Goal: Task Accomplishment & Management: Use online tool/utility

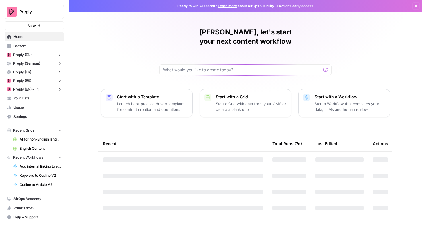
click at [55, 14] on div "Preply" at bounding box center [40, 12] width 43 height 6
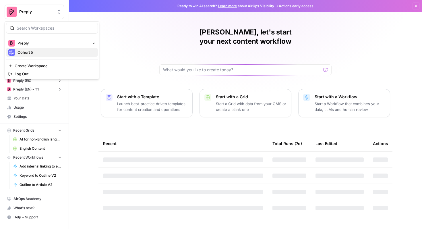
click at [46, 54] on span "Cohort 5" at bounding box center [56, 52] width 76 height 6
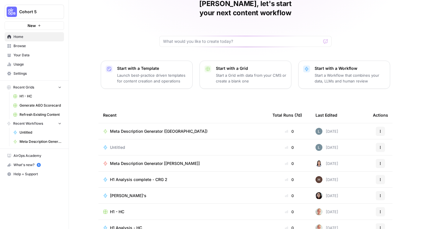
scroll to position [35, 0]
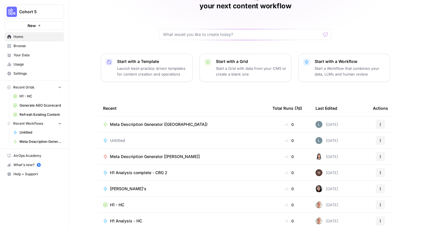
click at [42, 46] on span "Browse" at bounding box center [37, 45] width 48 height 5
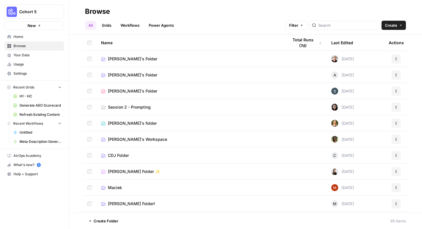
click at [188, 107] on link "Session 2 - Prompting" at bounding box center [190, 107] width 178 height 6
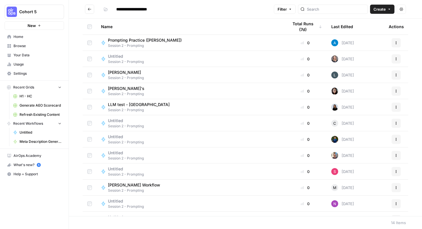
click at [383, 13] on button "Create" at bounding box center [382, 9] width 24 height 9
click at [374, 30] on span "Workflow" at bounding box center [371, 31] width 32 height 6
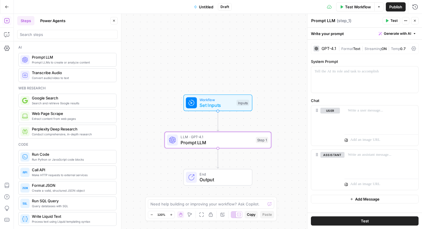
drag, startPoint x: 77, startPoint y: 60, endPoint x: 319, endPoint y: 2, distance: 248.7
click at [223, 105] on span "Set Inputs" at bounding box center [217, 105] width 34 height 7
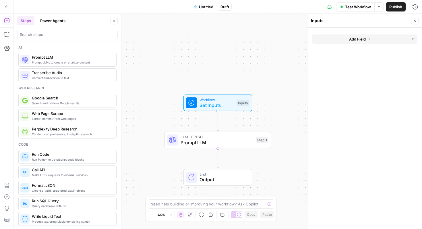
click at [353, 40] on span "Add Field" at bounding box center [357, 39] width 17 height 6
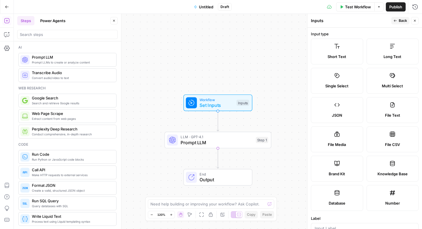
click at [340, 177] on label "Brand Kit" at bounding box center [337, 169] width 52 height 26
click at [333, 169] on label "Brand Kit" at bounding box center [337, 169] width 52 height 26
click at [339, 165] on icon at bounding box center [337, 163] width 5 height 5
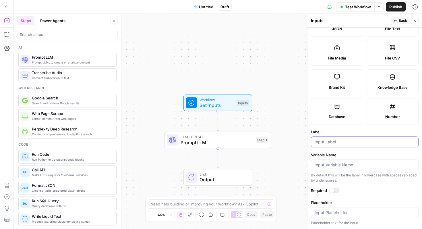
click at [339, 140] on input "Label" at bounding box center [365, 142] width 100 height 6
type input "Brand Kit"
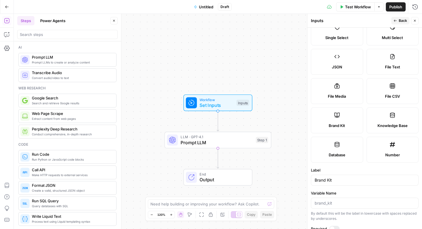
click at [403, 20] on span "Back" at bounding box center [403, 20] width 8 height 5
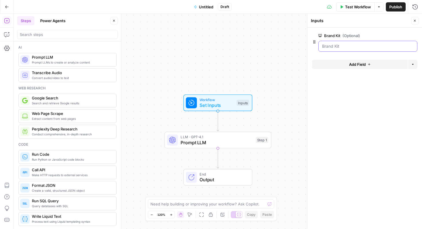
click at [335, 44] on Kit "Brand Kit (Optional)" at bounding box center [368, 46] width 92 height 6
click at [359, 47] on Kit "Brand Kit (Optional)" at bounding box center [368, 46] width 92 height 6
click at [346, 35] on span "(Optional)" at bounding box center [352, 36] width 18 height 6
click at [346, 43] on Kit "Brand Kit (Optional)" at bounding box center [368, 46] width 92 height 6
click at [346, 45] on Kit "Brand Kit (Optional)" at bounding box center [368, 46] width 92 height 6
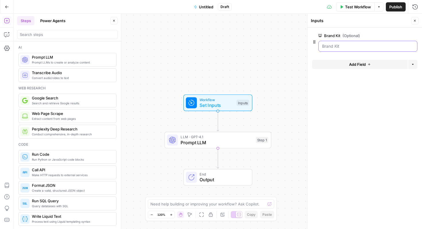
click at [346, 45] on Kit "Brand Kit (Optional)" at bounding box center [368, 46] width 92 height 6
click at [337, 33] on label "Brand Kit (Optional)" at bounding box center [352, 36] width 67 height 6
click at [337, 43] on Kit "Brand Kit (Optional)" at bounding box center [368, 46] width 92 height 6
click at [395, 35] on span "edit field" at bounding box center [396, 35] width 13 height 5
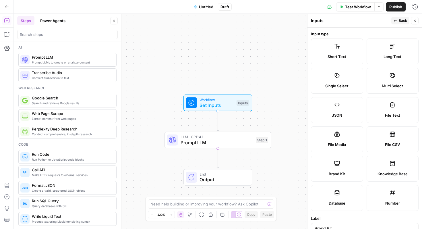
click at [342, 167] on label "Brand Kit" at bounding box center [337, 169] width 52 height 26
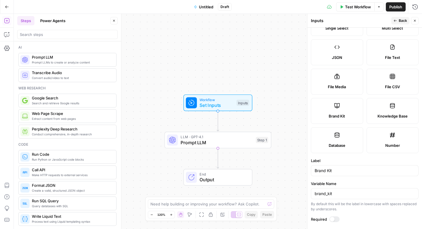
scroll to position [86, 0]
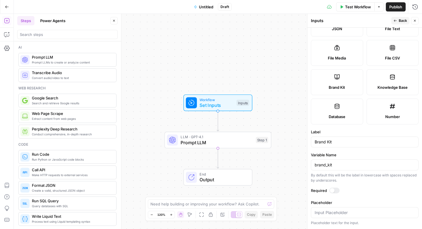
click at [336, 217] on div at bounding box center [365, 212] width 108 height 11
click at [393, 19] on button "Back" at bounding box center [400, 20] width 18 height 7
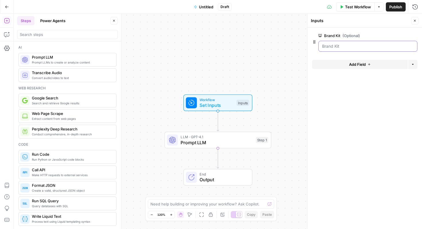
click at [353, 46] on Kit "Brand Kit (Optional)" at bounding box center [368, 46] width 92 height 6
click at [334, 35] on label "Brand Kit (Optional)" at bounding box center [352, 36] width 67 height 6
click at [334, 43] on Kit "Brand Kit (Optional)" at bounding box center [368, 46] width 92 height 6
click at [334, 35] on label "Brand Kit (Optional)" at bounding box center [352, 36] width 67 height 6
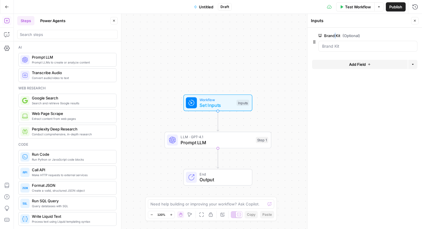
click at [334, 43] on Kit "Brand Kit (Optional)" at bounding box center [368, 46] width 92 height 6
click at [334, 35] on label "Brand Kit (Optional)" at bounding box center [352, 36] width 67 height 6
click at [334, 43] on Kit "Brand Kit (Optional)" at bounding box center [368, 46] width 92 height 6
click at [352, 9] on span "Test Workflow" at bounding box center [358, 7] width 26 height 6
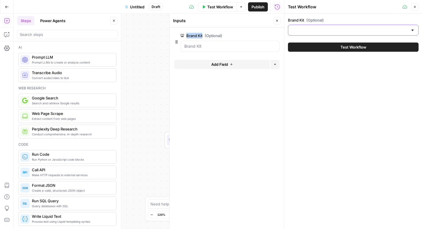
click at [341, 31] on input "Brand Kit (Optional)" at bounding box center [350, 30] width 116 height 6
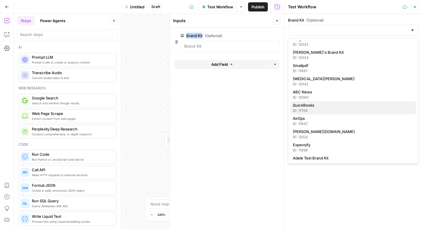
scroll to position [60, 0]
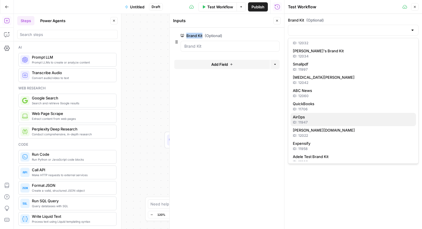
click at [322, 119] on span "AirOps" at bounding box center [352, 117] width 119 height 6
type input "AirOps"
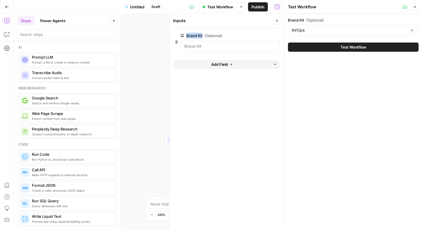
click at [415, 7] on icon "button" at bounding box center [415, 7] width 2 height 2
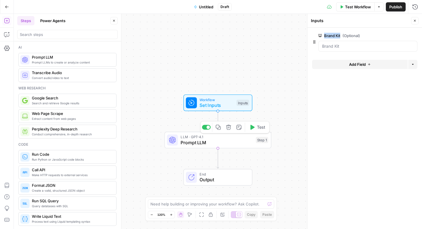
click at [237, 140] on span "Prompt LLM" at bounding box center [217, 142] width 72 height 7
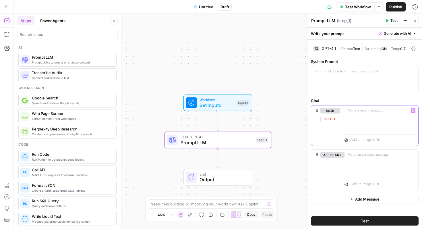
click at [358, 116] on div at bounding box center [382, 118] width 74 height 26
click at [391, 21] on span "Test" at bounding box center [394, 20] width 7 height 5
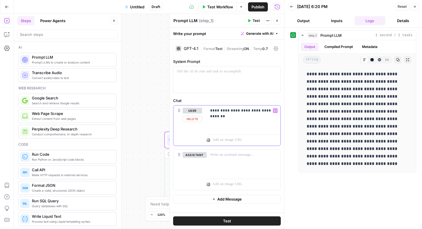
click at [222, 111] on p "**********" at bounding box center [243, 111] width 67 height 6
click at [249, 120] on div "**********" at bounding box center [244, 118] width 74 height 26
click at [243, 217] on button "Test" at bounding box center [227, 220] width 108 height 9
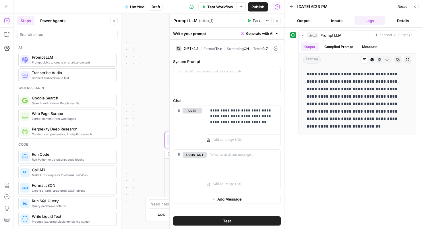
click at [308, 21] on button "Output" at bounding box center [303, 20] width 31 height 9
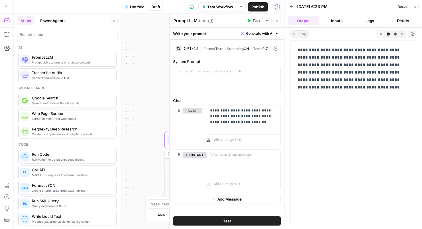
click at [359, 21] on button "Logs" at bounding box center [370, 20] width 31 height 9
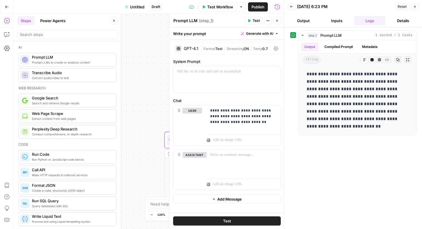
click at [116, 22] on button "Close" at bounding box center [113, 20] width 7 height 7
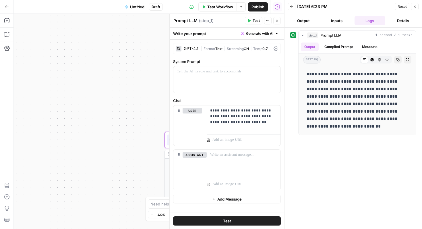
click at [192, 51] on div "GPT-4.1" at bounding box center [187, 49] width 23 height 6
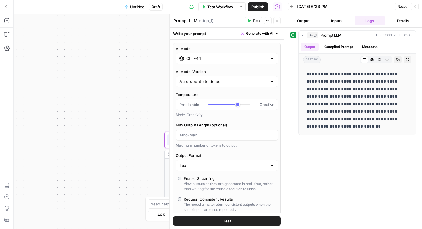
click at [246, 60] on input "GPT-4.1" at bounding box center [226, 59] width 81 height 6
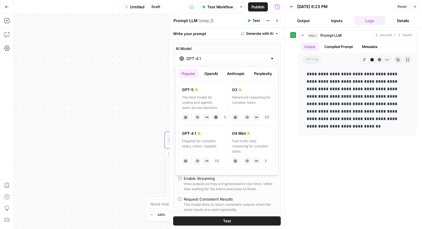
click at [242, 75] on button "Anthropic" at bounding box center [236, 73] width 25 height 9
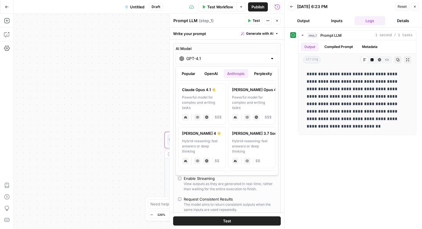
click at [202, 142] on div "Hybrid reasoning: fast answers or deep thinking" at bounding box center [202, 146] width 40 height 16
type input "Claude Sonnet 4"
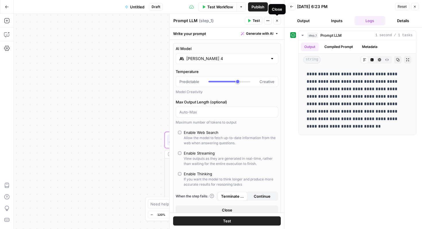
click at [278, 22] on icon "button" at bounding box center [276, 20] width 3 height 3
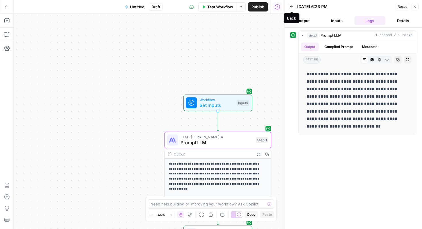
click at [305, 18] on button "Output" at bounding box center [303, 20] width 31 height 9
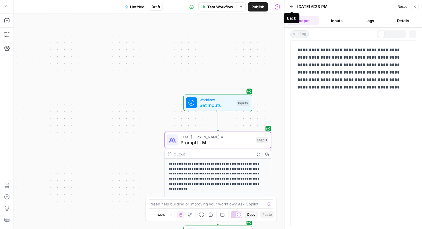
click at [327, 19] on button "Inputs" at bounding box center [336, 20] width 31 height 9
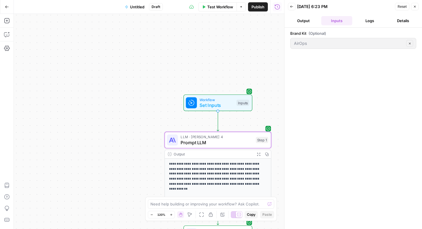
click at [291, 6] on icon "button" at bounding box center [291, 6] width 3 height 3
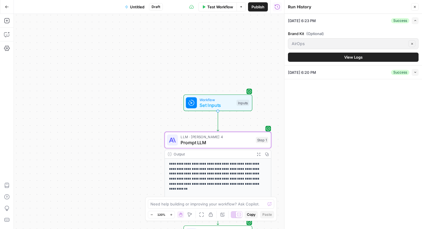
click at [416, 6] on icon "button" at bounding box center [415, 7] width 2 height 2
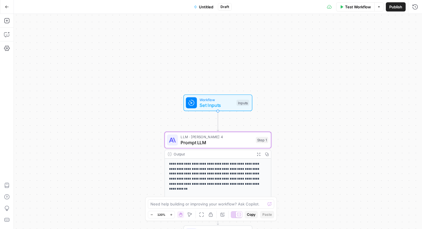
click at [343, 10] on button "Test Workflow" at bounding box center [355, 6] width 38 height 9
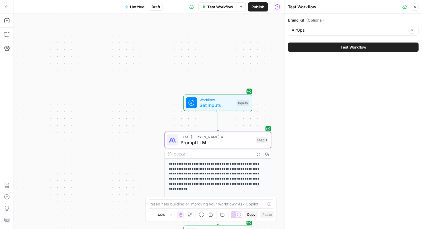
click at [417, 5] on button "Close" at bounding box center [414, 6] width 7 height 7
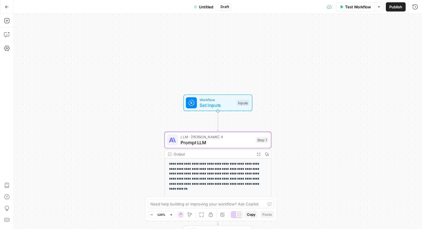
click at [239, 138] on span "LLM · Claude Sonnet 4" at bounding box center [217, 136] width 72 height 5
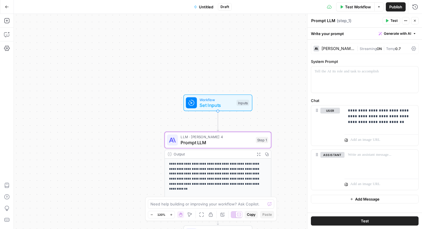
click at [390, 21] on button "Test" at bounding box center [392, 20] width 18 height 7
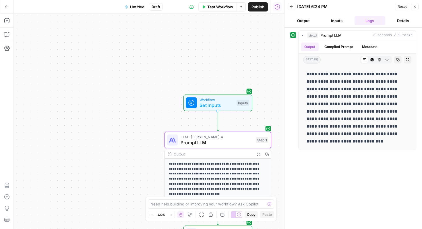
click at [358, 21] on button "Logs" at bounding box center [370, 20] width 31 height 9
click at [325, 36] on span "Prompt LLM" at bounding box center [331, 35] width 21 height 6
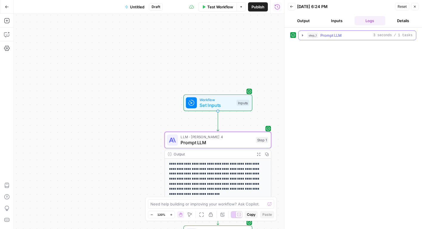
click at [325, 36] on span "Prompt LLM" at bounding box center [331, 35] width 21 height 6
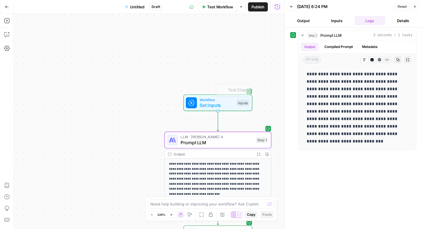
click at [231, 143] on span "Prompt LLM" at bounding box center [217, 142] width 72 height 7
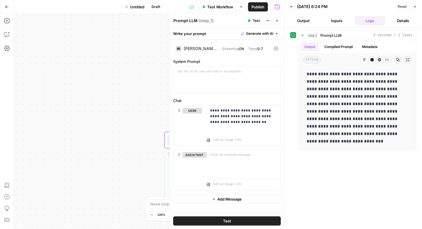
click at [204, 49] on div "Claude Sonnet 4" at bounding box center [200, 49] width 33 height 4
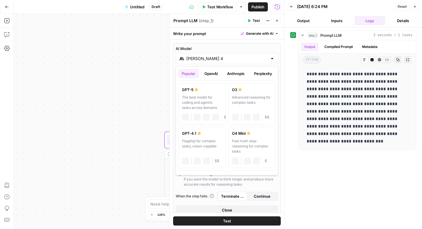
click at [226, 59] on input "Claude Sonnet 4" at bounding box center [226, 59] width 81 height 6
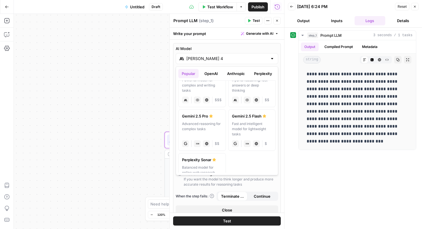
scroll to position [123, 0]
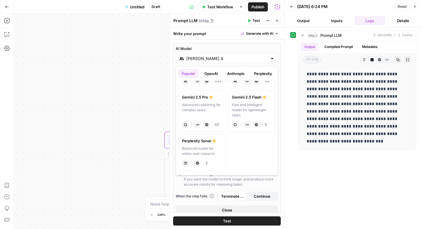
click at [208, 112] on div "Advanced reasoning for complex tasks" at bounding box center [202, 110] width 40 height 16
type input "Gemini 2.5 Pro"
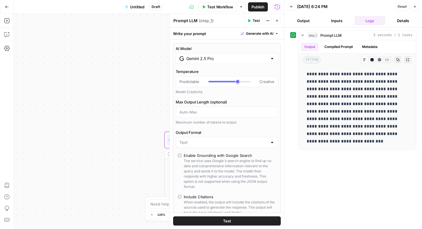
scroll to position [70, 0]
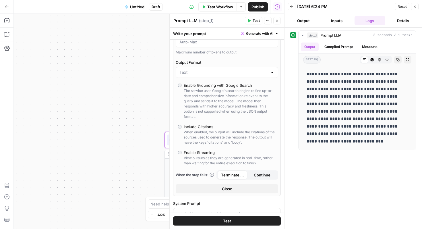
click at [235, 221] on button "Test" at bounding box center [227, 220] width 108 height 9
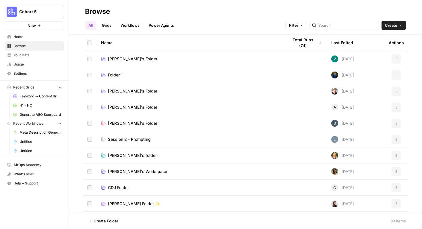
click at [225, 117] on td "[PERSON_NAME]'s Folder" at bounding box center [190, 123] width 187 height 16
click at [403, 25] on button "Create" at bounding box center [394, 25] width 24 height 9
click at [387, 36] on span "Folder" at bounding box center [383, 39] width 32 height 6
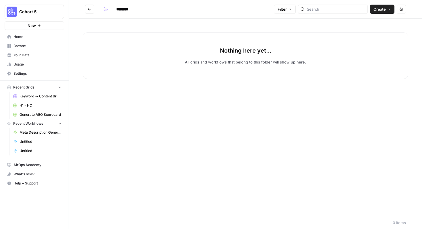
click at [131, 12] on input "********" at bounding box center [130, 9] width 32 height 9
type input "**********"
click at [185, 56] on div "Nothing here yet... All grids and workflows that belong to this folder will sho…" at bounding box center [246, 55] width 326 height 47
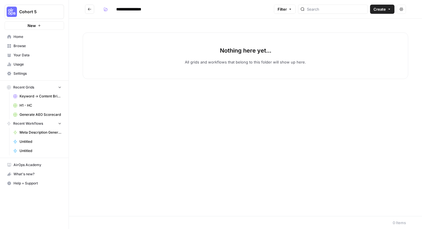
click at [388, 7] on button "Create" at bounding box center [382, 9] width 24 height 9
click at [370, 29] on span "Workflow" at bounding box center [371, 31] width 32 height 6
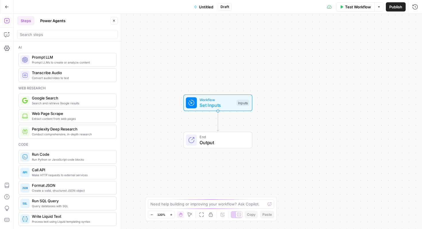
click at [224, 101] on span "Workflow" at bounding box center [217, 99] width 34 height 5
click at [346, 40] on button "Add Field" at bounding box center [360, 38] width 96 height 9
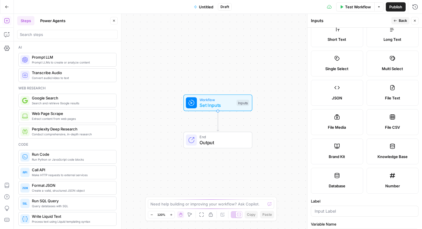
scroll to position [18, 0]
click at [338, 153] on label "Brand Kit" at bounding box center [337, 151] width 52 height 26
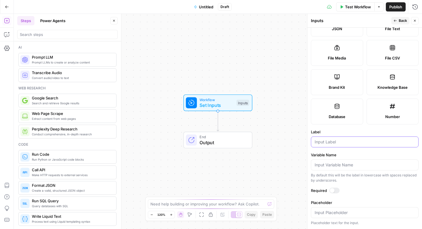
click at [333, 140] on input "Label" at bounding box center [365, 142] width 100 height 6
type input "brand kit"
click at [399, 20] on span "Back" at bounding box center [403, 20] width 8 height 5
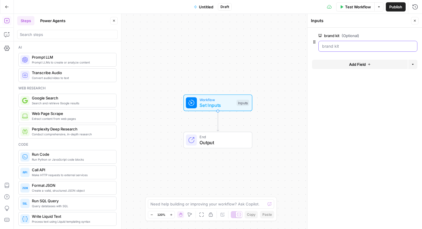
click at [337, 44] on kit "brand kit (Optional)" at bounding box center [368, 46] width 92 height 6
click at [335, 35] on label "brand kit (Optional)" at bounding box center [352, 36] width 67 height 6
click at [335, 43] on kit "brand kit (Optional)" at bounding box center [368, 46] width 92 height 6
click at [414, 21] on icon "button" at bounding box center [414, 20] width 3 height 3
click at [226, 103] on span "Set Inputs" at bounding box center [217, 105] width 34 height 7
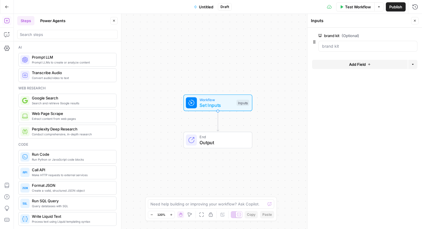
click at [360, 5] on span "Test Workflow" at bounding box center [358, 7] width 26 height 6
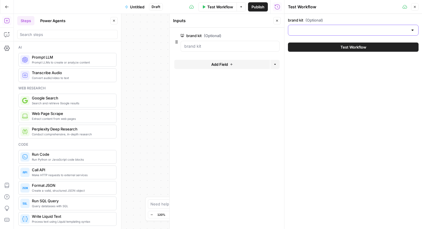
click at [342, 30] on input "brand kit (Optional)" at bounding box center [350, 30] width 116 height 6
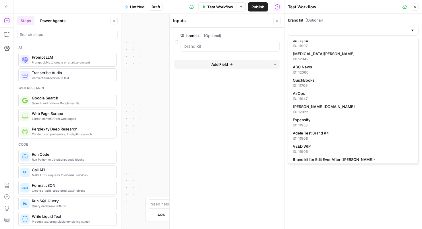
scroll to position [83, 0]
click at [348, 93] on span "AirOps" at bounding box center [352, 94] width 119 height 6
type input "AirOps"
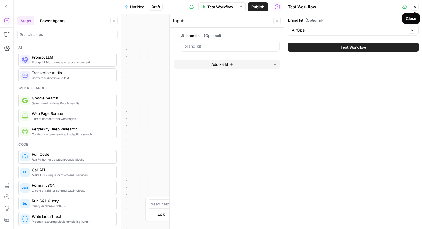
click at [416, 7] on icon "button" at bounding box center [414, 6] width 3 height 3
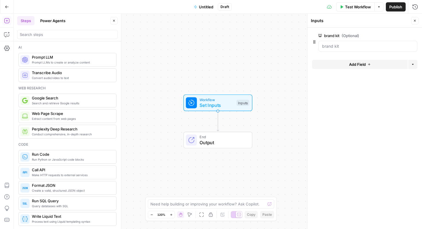
click at [345, 61] on button "Add Field" at bounding box center [360, 64] width 96 height 9
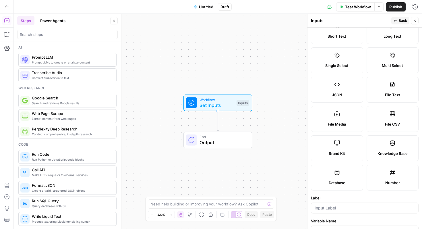
scroll to position [0, 0]
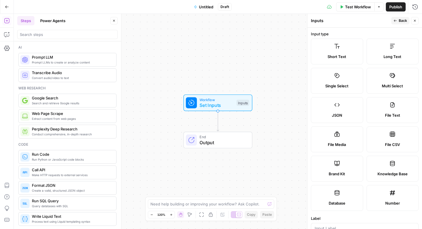
click at [341, 52] on label "Short Text" at bounding box center [337, 51] width 52 height 26
click at [339, 53] on label "Short Text" at bounding box center [337, 51] width 52 height 26
click at [340, 47] on icon at bounding box center [337, 46] width 6 height 6
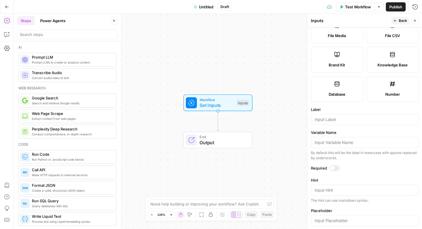
scroll to position [109, 0]
click at [338, 122] on div at bounding box center [365, 119] width 108 height 11
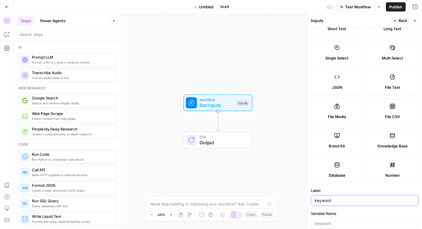
scroll to position [15, 0]
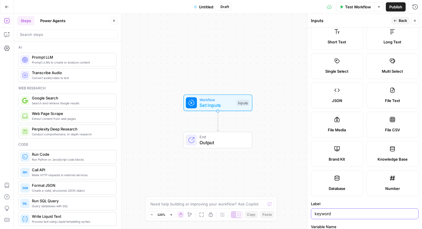
type input "keyword"
click at [397, 22] on icon "button" at bounding box center [395, 20] width 3 height 3
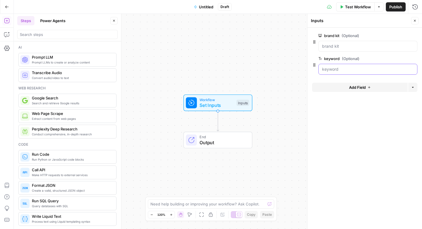
click at [338, 68] on input "keyword (Optional)" at bounding box center [368, 69] width 92 height 6
click at [362, 66] on input "keyword (Optional)" at bounding box center [368, 69] width 92 height 6
click at [349, 47] on kit "brand kit (Optional)" at bounding box center [368, 46] width 92 height 6
click at [360, 7] on span "Test Workflow" at bounding box center [358, 7] width 26 height 6
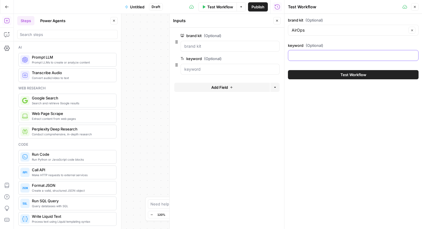
click at [329, 56] on input "keyword (Optional)" at bounding box center [353, 56] width 123 height 6
type input "ai search"
click at [416, 6] on icon "button" at bounding box center [414, 6] width 3 height 3
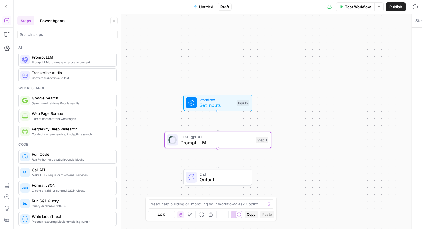
type textarea "Prompt LLM"
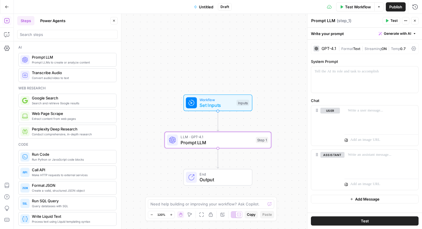
drag, startPoint x: 62, startPoint y: 61, endPoint x: 350, endPoint y: 0, distance: 294.1
click at [358, 112] on p at bounding box center [381, 111] width 67 height 6
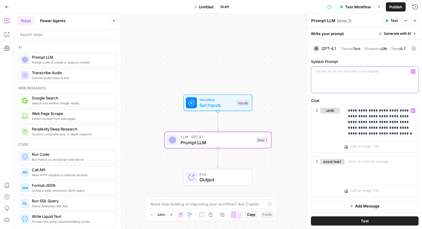
click at [336, 68] on div at bounding box center [364, 79] width 107 height 26
click at [349, 111] on p "**********" at bounding box center [381, 122] width 67 height 29
paste div
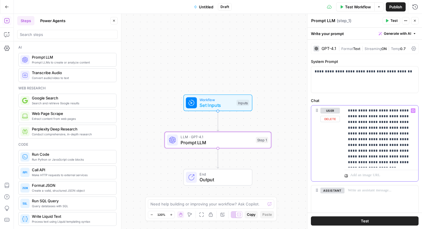
drag, startPoint x: 357, startPoint y: 111, endPoint x: 344, endPoint y: 111, distance: 12.6
click at [345, 111] on div "**********" at bounding box center [382, 136] width 74 height 62
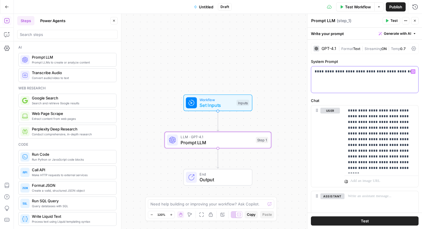
drag, startPoint x: 370, startPoint y: 71, endPoint x: 381, endPoint y: 72, distance: 10.7
click at [381, 72] on p "**********" at bounding box center [365, 72] width 100 height 6
click at [387, 122] on p "**********" at bounding box center [381, 139] width 67 height 63
click at [360, 152] on p "**********" at bounding box center [381, 139] width 67 height 63
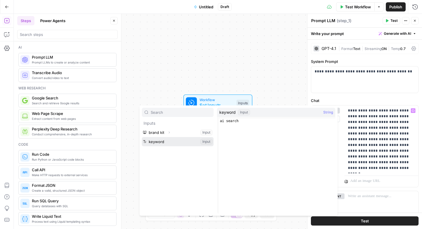
click at [191, 142] on button "Select variable keyword" at bounding box center [178, 141] width 72 height 9
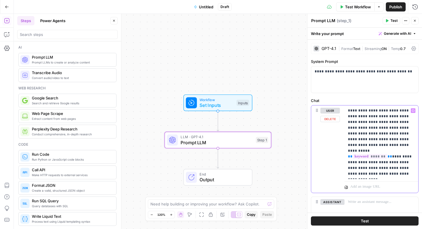
drag, startPoint x: 391, startPoint y: 156, endPoint x: 406, endPoint y: 156, distance: 14.6
click at [406, 156] on p "**********" at bounding box center [381, 142] width 67 height 69
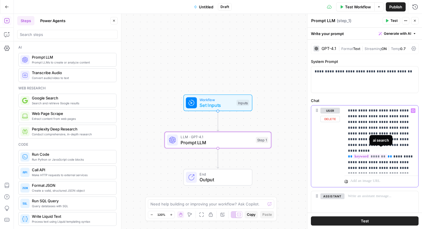
click at [384, 154] on span "*******" at bounding box center [370, 156] width 34 height 5
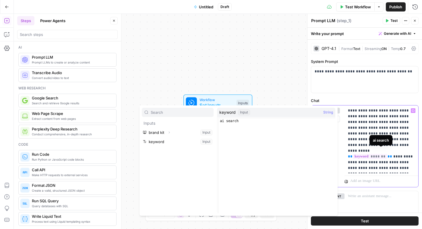
click at [379, 159] on p "**********" at bounding box center [381, 139] width 67 height 63
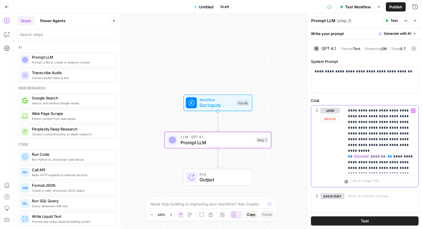
click at [363, 157] on p "**********" at bounding box center [381, 139] width 67 height 63
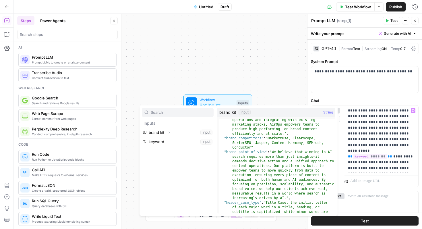
scroll to position [127, 0]
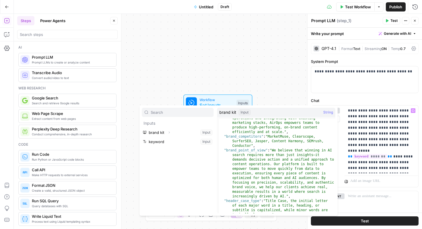
type textarea "**********"
click at [243, 150] on div ""brand_about" : "AirOps is an AI-powered platform designed to help brands incre…" at bounding box center [277, 156] width 117 height 182
click at [364, 157] on p "**********" at bounding box center [381, 139] width 67 height 63
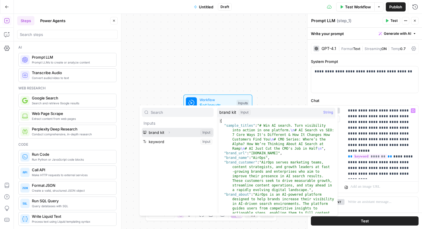
click at [186, 133] on button "Select variable brand kit" at bounding box center [178, 132] width 72 height 9
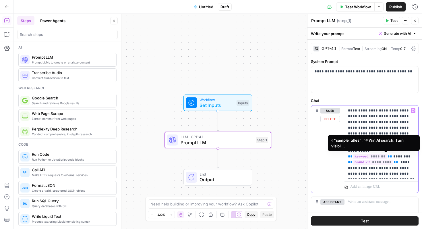
click at [393, 160] on span "*********" at bounding box center [373, 162] width 40 height 5
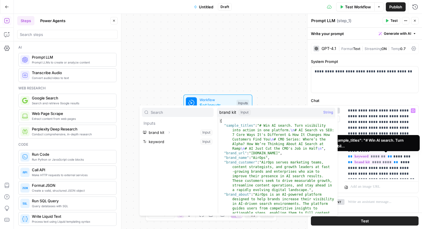
type textarea "**********"
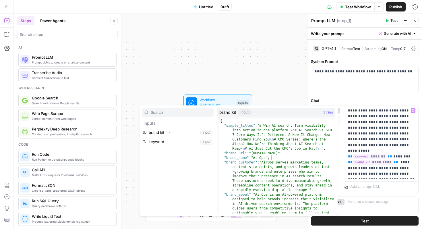
click at [277, 156] on div "{ "sample_titles" : "# Win AI search. Turn visibility into action in one platfo…" at bounding box center [277, 203] width 117 height 168
click at [377, 163] on p "**********" at bounding box center [381, 142] width 67 height 69
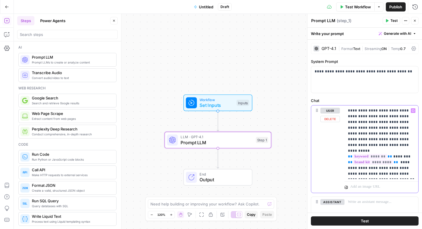
drag, startPoint x: 372, startPoint y: 162, endPoint x: 334, endPoint y: 162, distance: 37.6
click at [334, 162] on div "**********" at bounding box center [364, 148] width 107 height 87
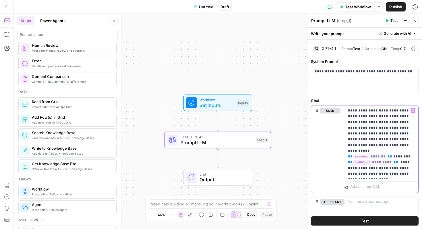
scroll to position [0, 0]
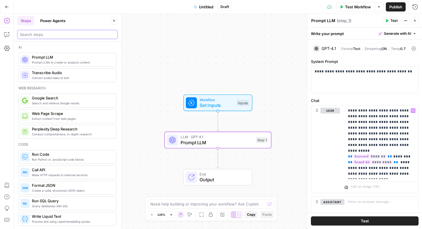
click at [45, 36] on input "search" at bounding box center [67, 35] width 95 height 6
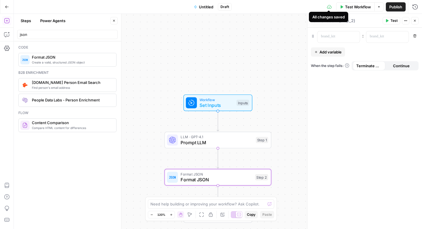
drag, startPoint x: 48, startPoint y: 56, endPoint x: 330, endPoint y: 4, distance: 286.8
click at [329, 52] on span "Add variable" at bounding box center [331, 52] width 22 height 6
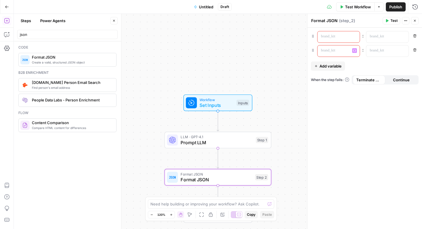
click at [335, 40] on div at bounding box center [334, 36] width 33 height 11
click at [375, 40] on div at bounding box center [382, 36] width 33 height 11
click at [390, 49] on p at bounding box center [383, 51] width 26 height 6
click at [404, 20] on button "Actions" at bounding box center [405, 20] width 7 height 7
click at [360, 106] on div ": Remove : Remove Add variable When the step fails: Terminate Workflow Continue" at bounding box center [365, 128] width 115 height 201
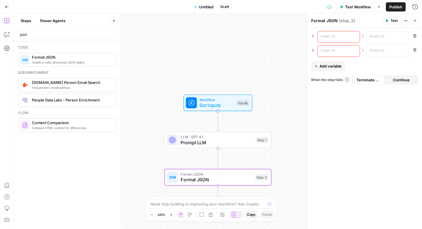
click at [88, 30] on div "json" at bounding box center [67, 34] width 101 height 9
click at [88, 31] on div "json" at bounding box center [67, 34] width 101 height 9
type input "j"
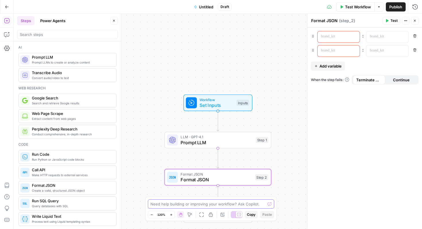
click at [230, 201] on textarea at bounding box center [207, 204] width 115 height 6
paste textarea "Output structured content with: brand_name, faqs (array of question/answer pair…"
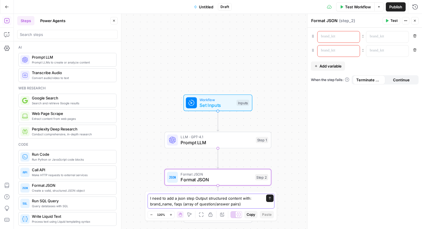
click at [194, 197] on textarea "I need to add a json step Output structured content with: brand_name, faqs (arr…" at bounding box center [205, 200] width 110 height 11
type textarea "I need to add a json step with Output structured content with: brand_name, faqs…"
click at [269, 198] on icon "submit" at bounding box center [269, 197] width 3 height 3
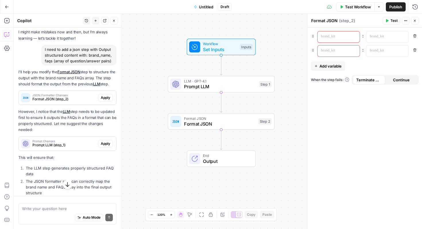
scroll to position [28, 0]
click at [108, 97] on span "Apply" at bounding box center [105, 97] width 9 height 5
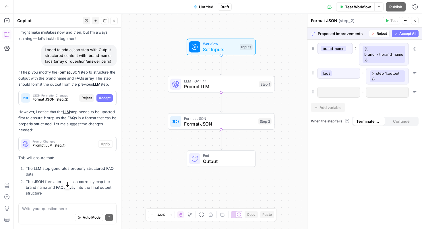
click at [403, 32] on span "Accept All" at bounding box center [407, 33] width 17 height 5
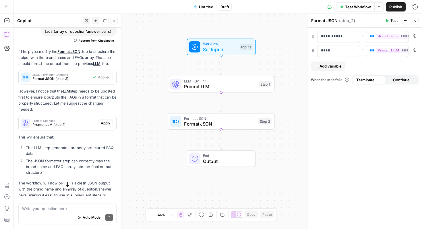
scroll to position [59, 0]
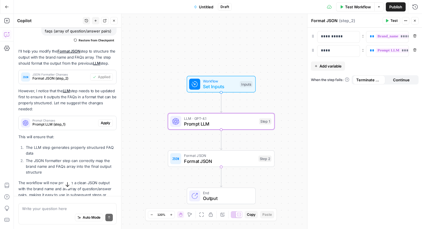
click at [103, 123] on span "Apply" at bounding box center [105, 122] width 9 height 5
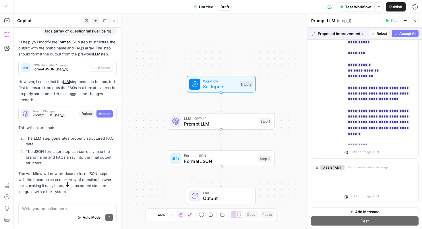
scroll to position [377, 0]
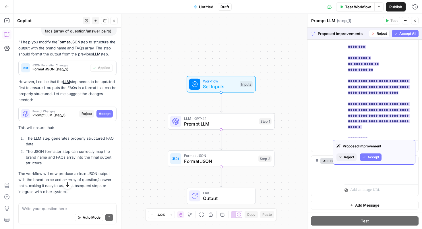
click at [371, 153] on button "Accept" at bounding box center [371, 156] width 22 height 7
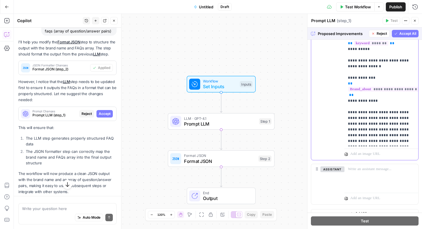
scroll to position [404, 0]
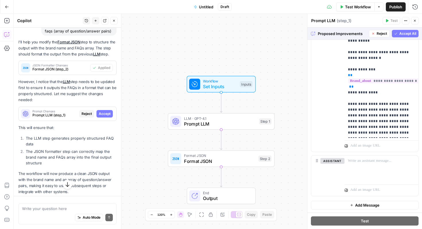
click at [403, 34] on span "Accept All" at bounding box center [407, 33] width 17 height 5
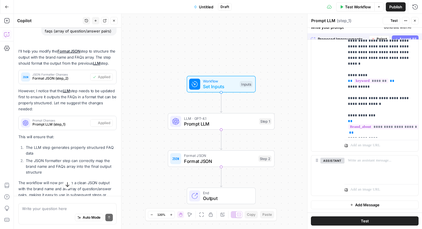
scroll to position [0, 0]
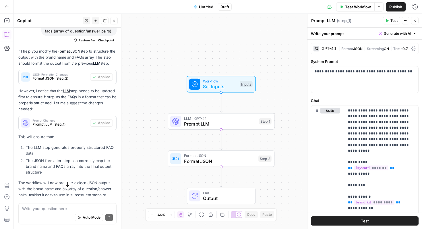
click at [358, 221] on button "Test" at bounding box center [365, 220] width 108 height 9
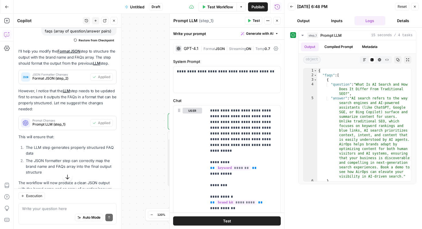
click at [311, 20] on button "Output" at bounding box center [303, 20] width 31 height 9
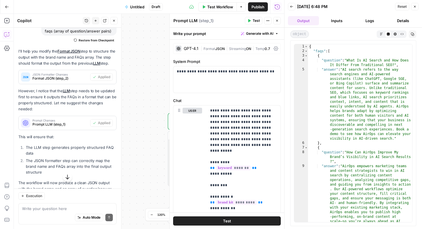
click at [366, 22] on button "Logs" at bounding box center [370, 20] width 31 height 9
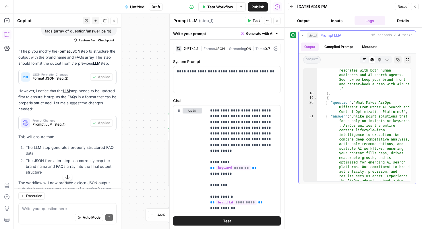
scroll to position [425, 0]
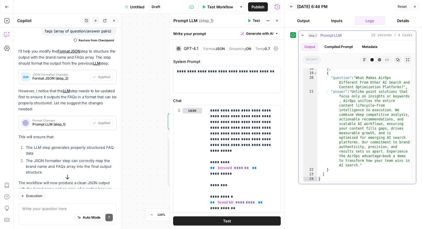
click at [373, 45] on button "Metadata" at bounding box center [370, 47] width 22 height 9
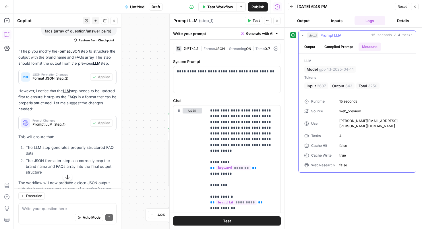
click at [348, 45] on button "Compiled Prompt" at bounding box center [338, 47] width 35 height 9
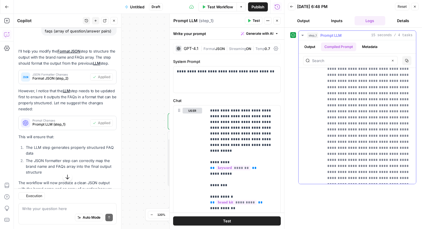
scroll to position [685, 0]
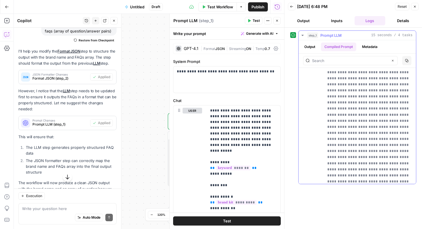
click at [312, 47] on button "Output" at bounding box center [310, 47] width 18 height 9
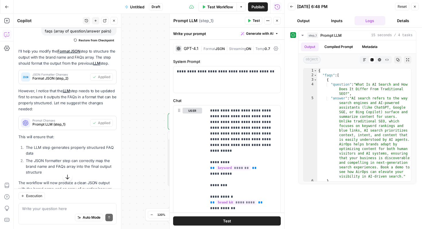
click at [136, 7] on span "Untitled" at bounding box center [137, 7] width 14 height 6
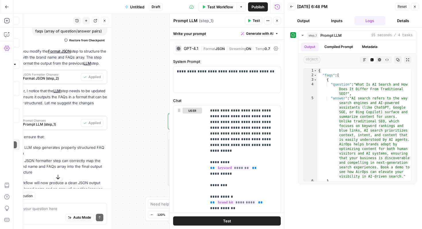
click at [136, 7] on span "Untitled" at bounding box center [137, 7] width 14 height 6
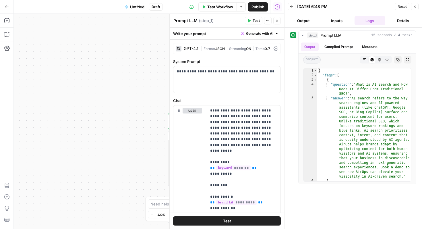
click at [133, 7] on span "Untitled" at bounding box center [137, 7] width 14 height 6
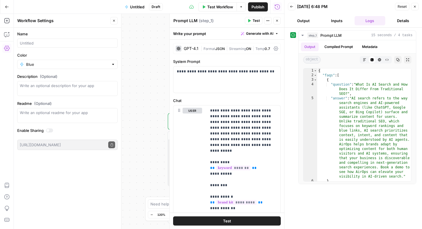
click at [135, 48] on div "Workflow Set Inputs Inputs LLM · GPT-4.1 Prompt LLM Step 1 Output Expand Output…" at bounding box center [149, 121] width 271 height 215
click at [75, 40] on input "Name" at bounding box center [67, 43] width 95 height 6
paste input "Branded FAQ Engine"
type input "Branded FAQ Engine"
click at [148, 63] on div "Workflow Set Inputs Inputs LLM · GPT-4.1 Prompt LLM Step 1 Output Expand Output…" at bounding box center [149, 121] width 271 height 215
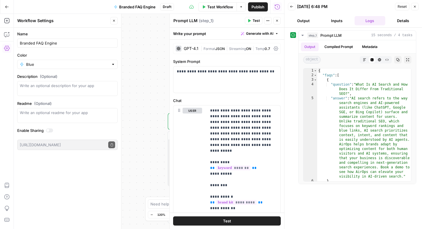
click at [151, 69] on div "Workflow Set Inputs Inputs LLM · GPT-4.1 Prompt LLM Step 1 Output Expand Output…" at bounding box center [149, 121] width 271 height 215
click at [416, 6] on icon "button" at bounding box center [415, 7] width 2 height 2
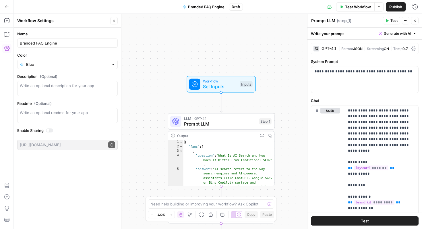
click at [399, 9] on span "Publish" at bounding box center [395, 7] width 13 height 6
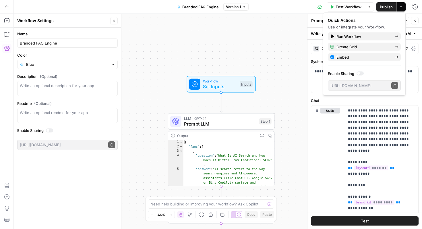
click at [5, 6] on icon "button" at bounding box center [7, 7] width 4 height 4
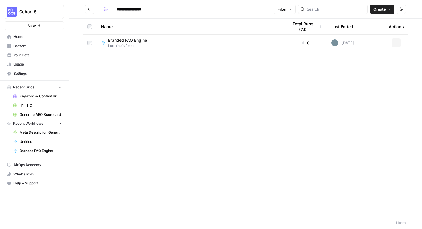
click at [89, 11] on button "Go back" at bounding box center [89, 9] width 9 height 9
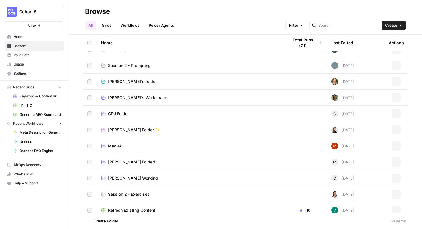
scroll to position [66, 0]
